Goal: Browse casually

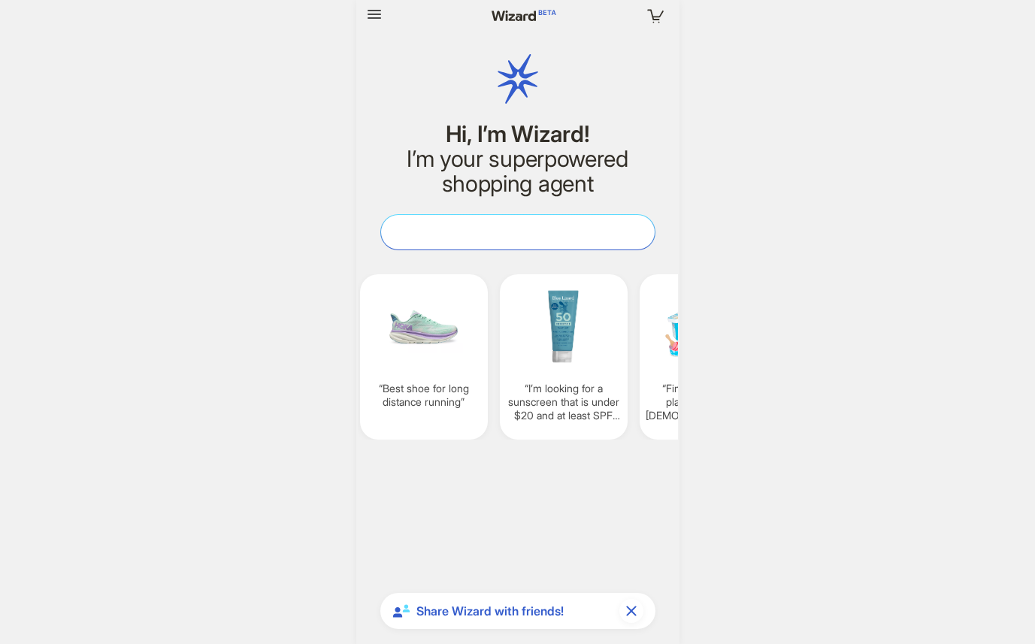
click at [477, 236] on textarea at bounding box center [518, 232] width 274 height 16
click at [463, 238] on textarea at bounding box center [518, 232] width 274 height 16
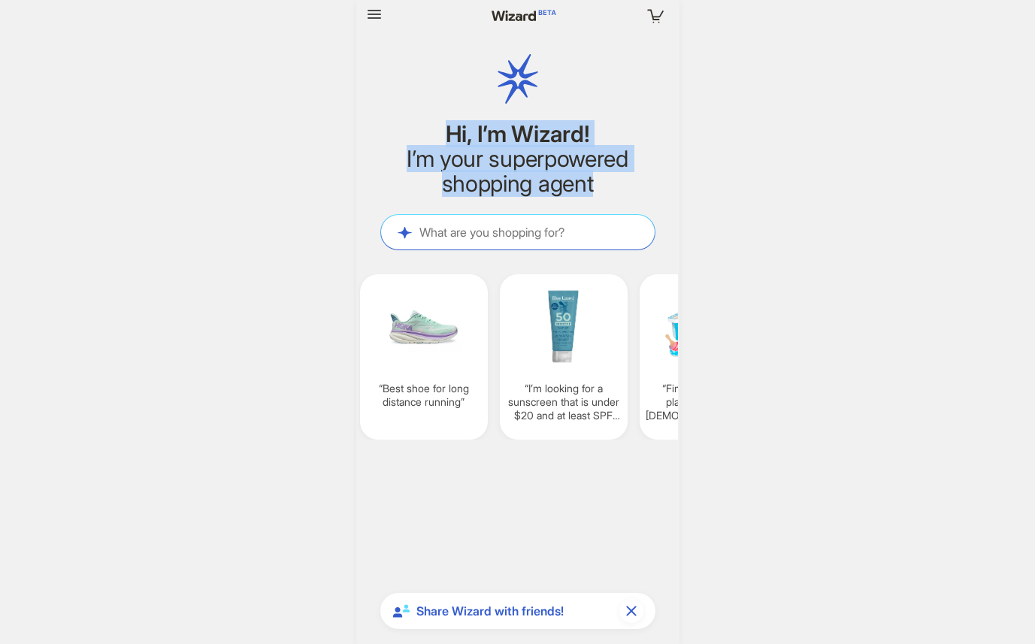
drag, startPoint x: 490, startPoint y: 138, endPoint x: 620, endPoint y: 179, distance: 136.4
click at [620, 179] on div "Hi, I’m Wizard! I’m your superpowered shopping agent" at bounding box center [517, 159] width 275 height 74
click at [620, 179] on h2 "I’m your superpowered shopping agent" at bounding box center [517, 172] width 275 height 50
drag, startPoint x: 492, startPoint y: 153, endPoint x: 397, endPoint y: 132, distance: 97.6
click at [397, 132] on div "Hi, I’m Wizard! I’m your superpowered shopping agent" at bounding box center [517, 159] width 275 height 74
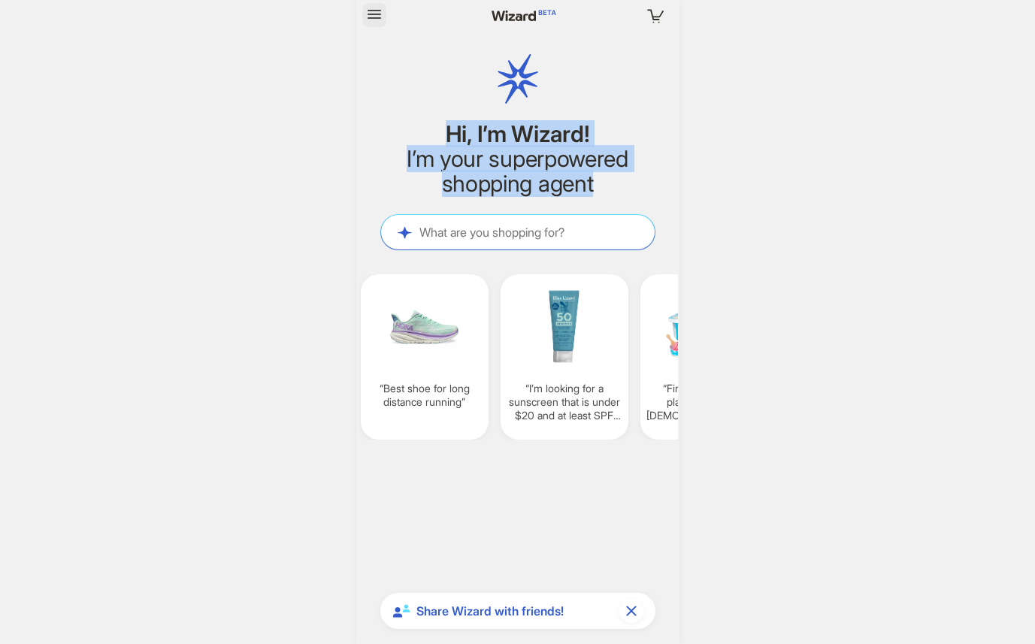
click at [373, 9] on icon "button" at bounding box center [374, 14] width 18 height 18
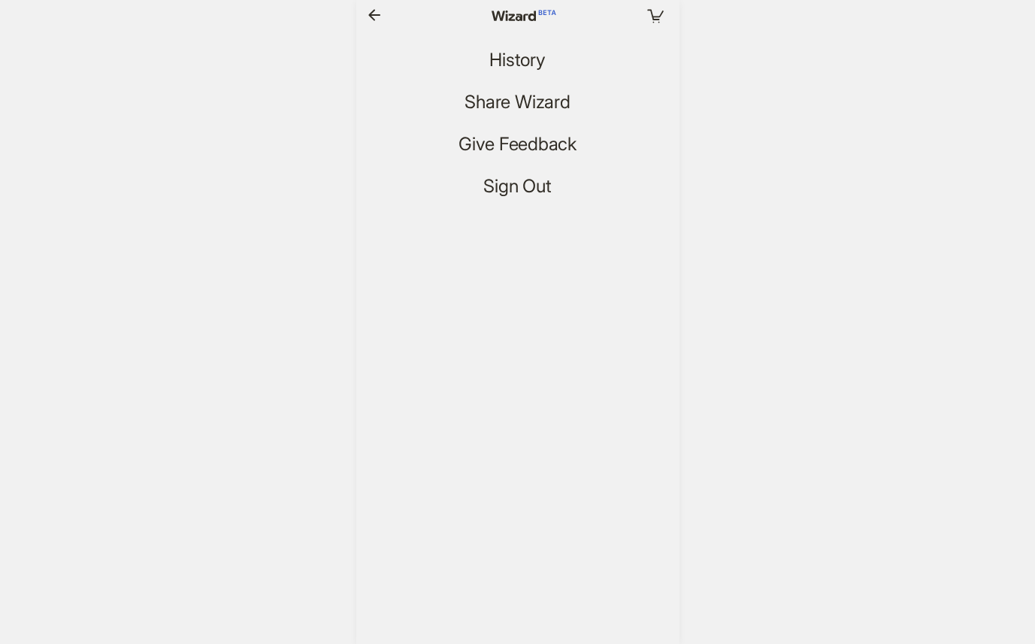
click at [374, 14] on icon "button" at bounding box center [374, 14] width 12 height 11
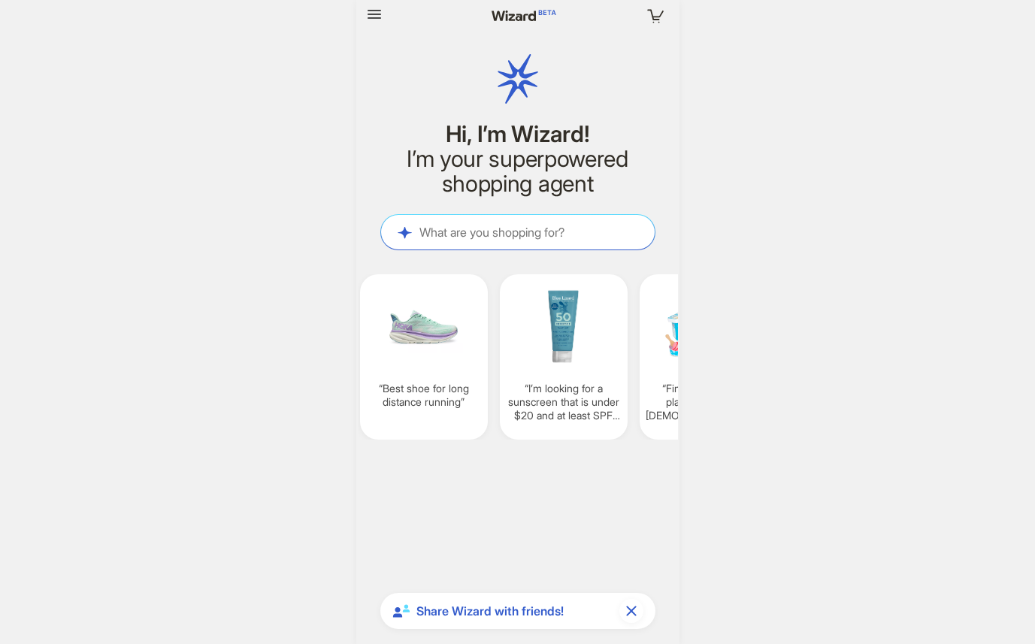
click at [165, 218] on div "Your cart is empty Hi, I’m Wizard! I’m your superpowered shopping agent What ar…" at bounding box center [517, 322] width 1035 height 644
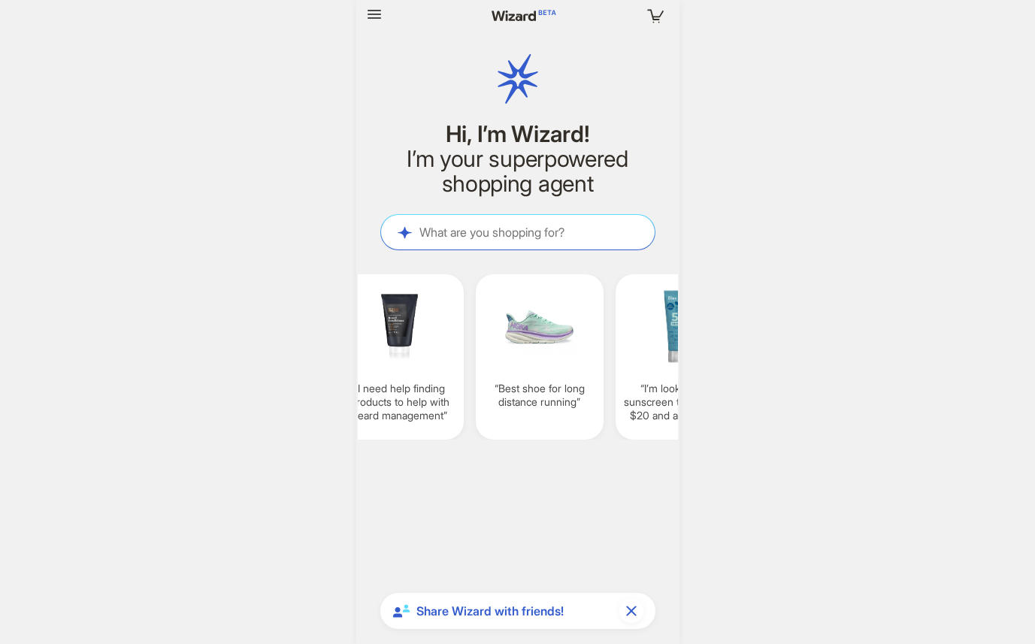
scroll to position [0, 1142]
